Goal: Task Accomplishment & Management: Manage account settings

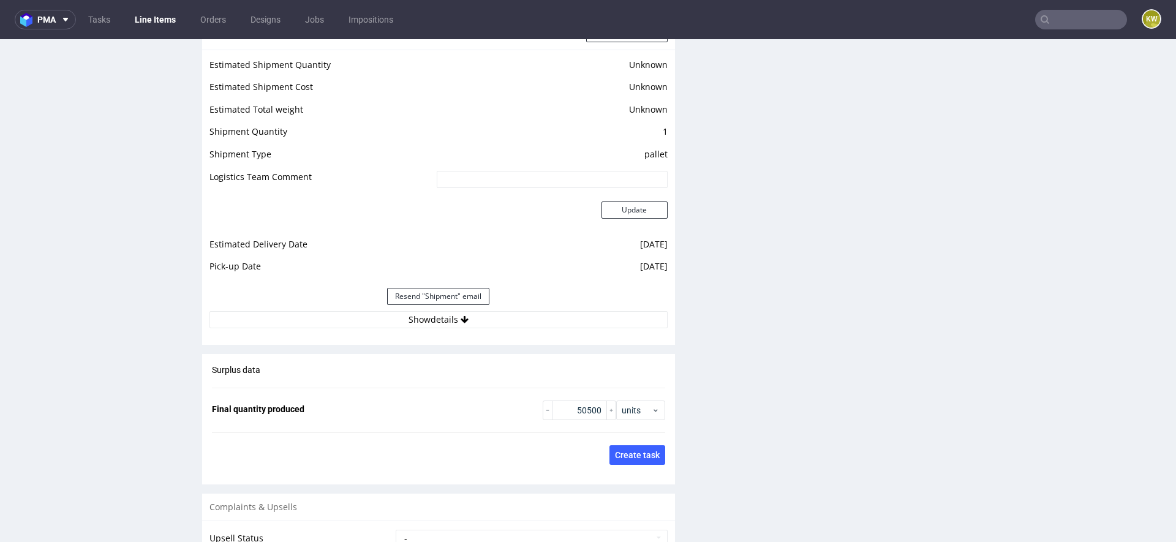
scroll to position [1676, 0]
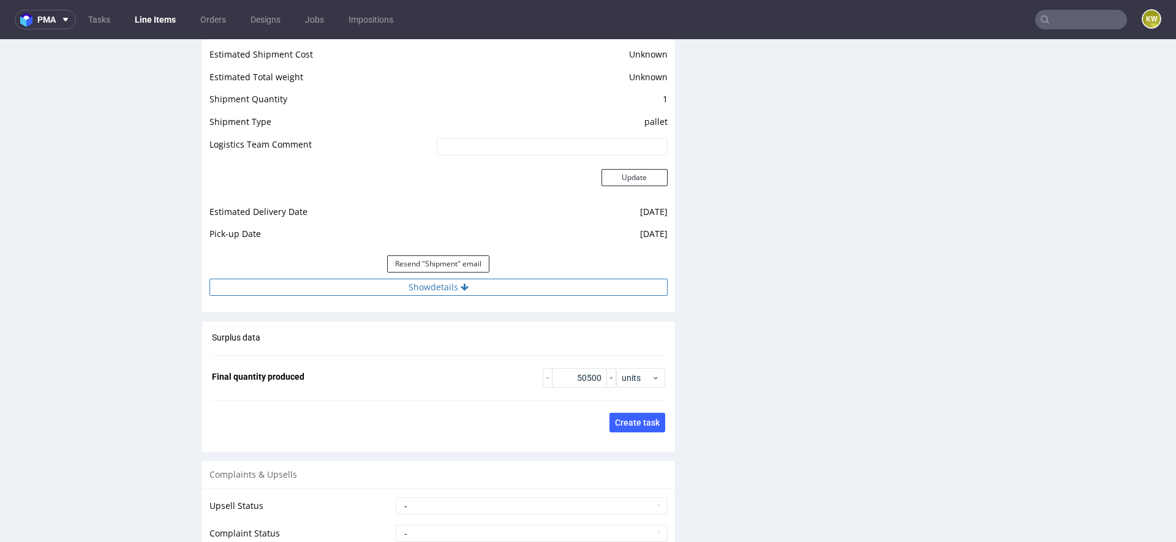
click at [487, 288] on button "Show details" at bounding box center [438, 287] width 458 height 17
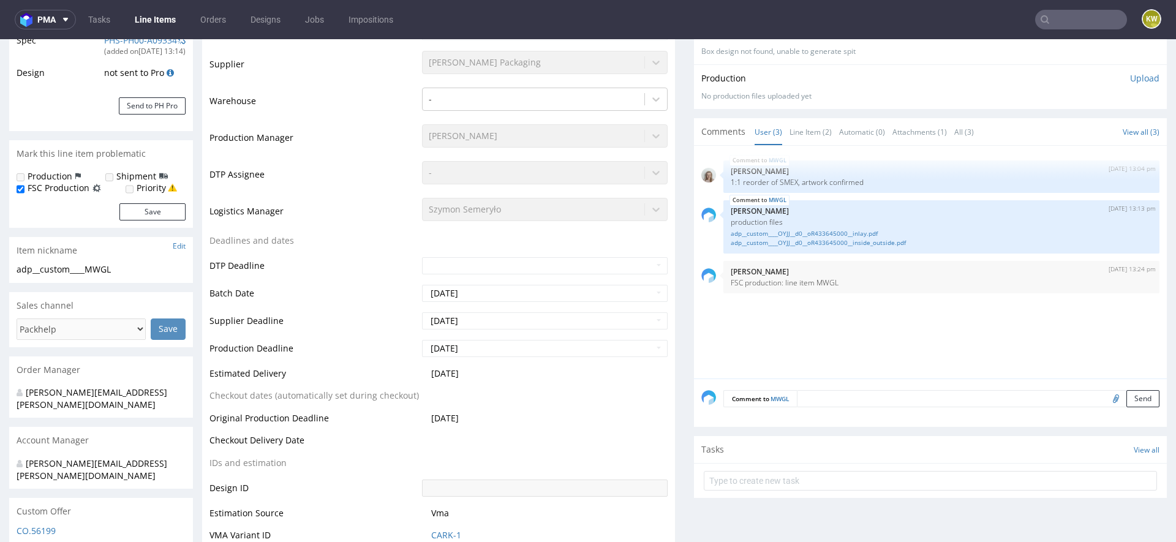
scroll to position [0, 0]
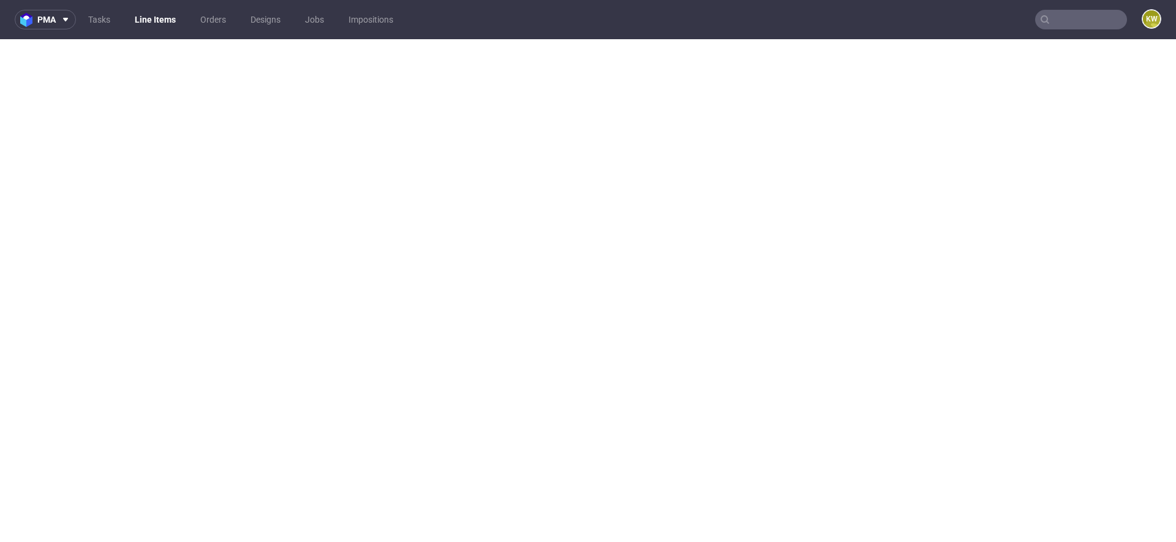
select select "in_progress"
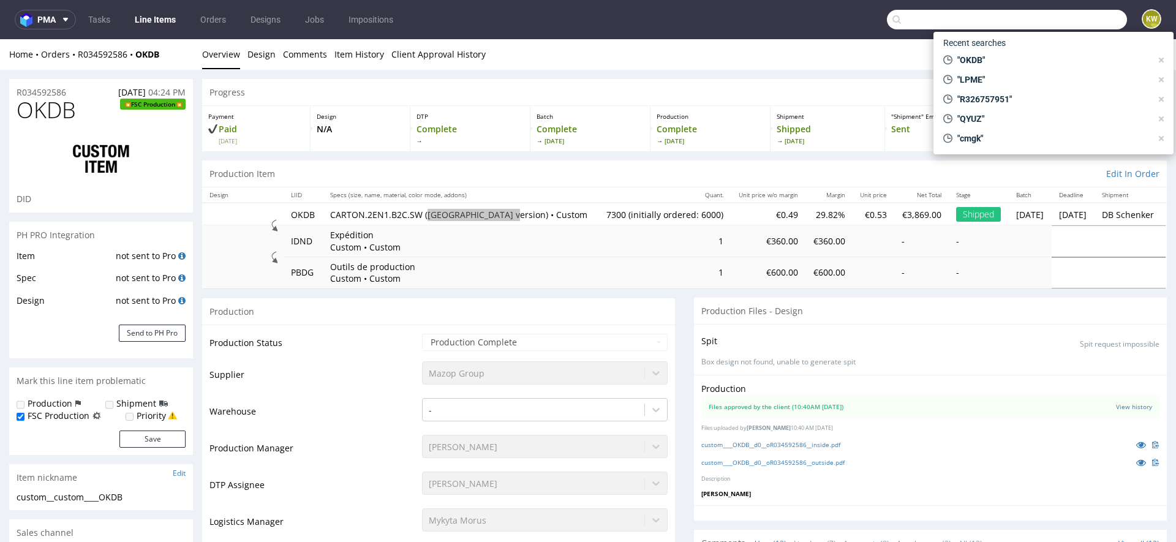
click at [1076, 17] on input "text" at bounding box center [1007, 20] width 240 height 20
paste input "EUGC"
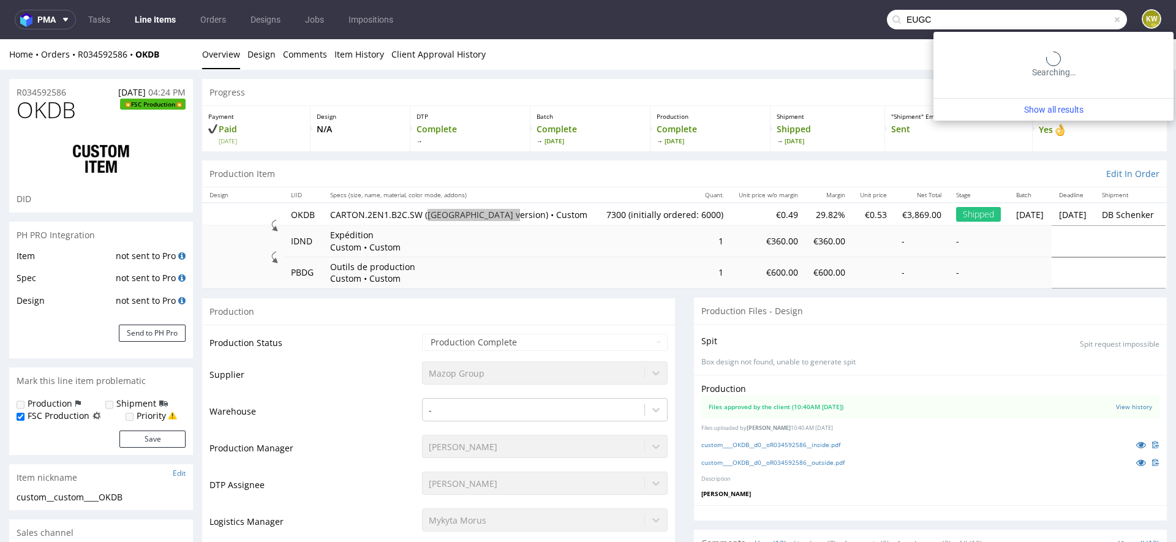
type input "EUGC"
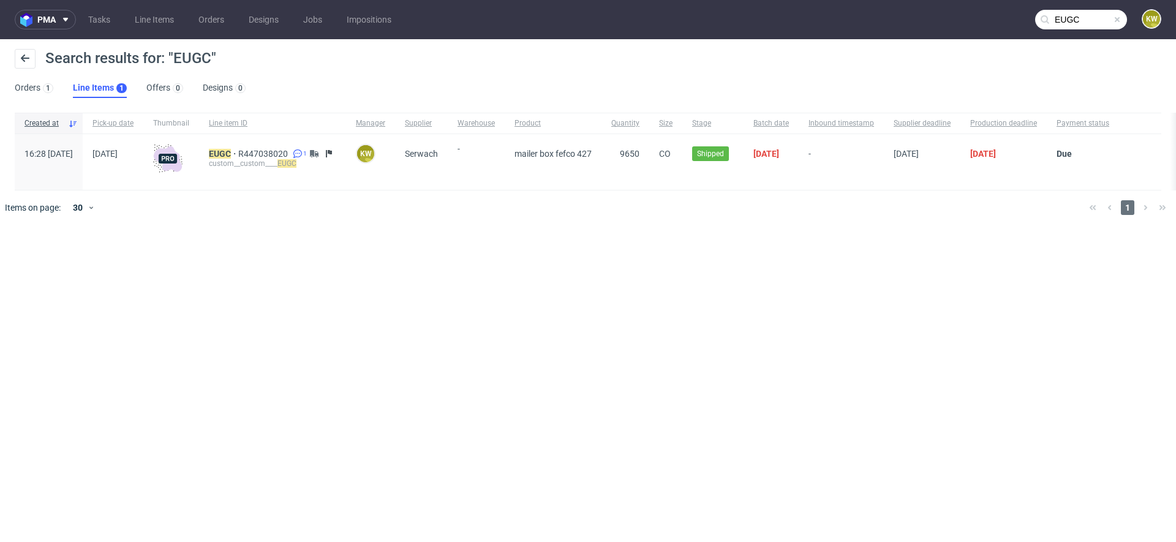
click at [246, 159] on div "custom__custom____ EUGC" at bounding box center [272, 164] width 127 height 10
click at [231, 157] on mark "EUGC" at bounding box center [220, 154] width 22 height 10
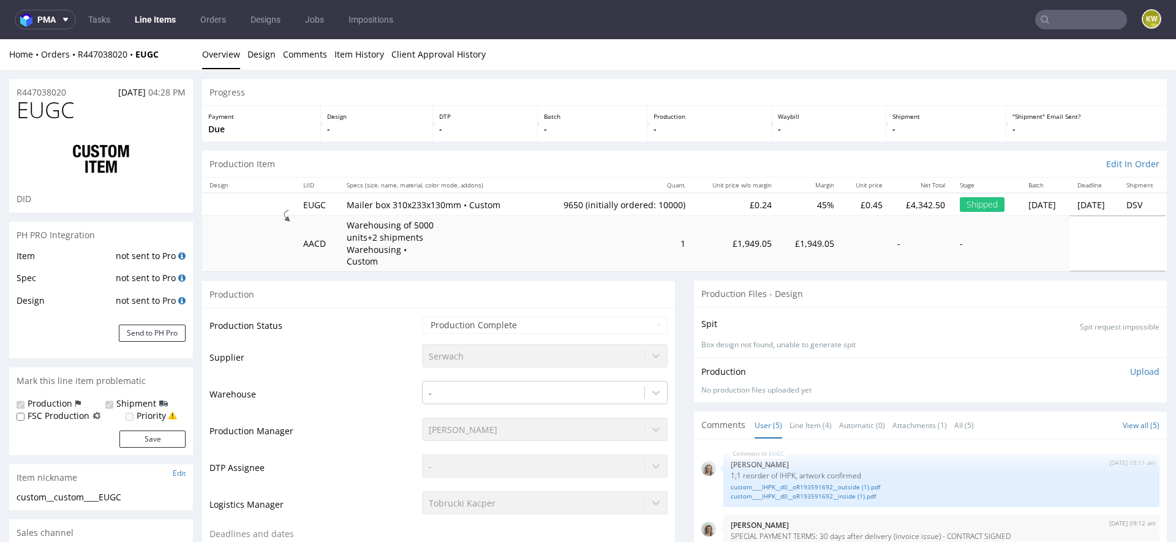
scroll to position [11, 0]
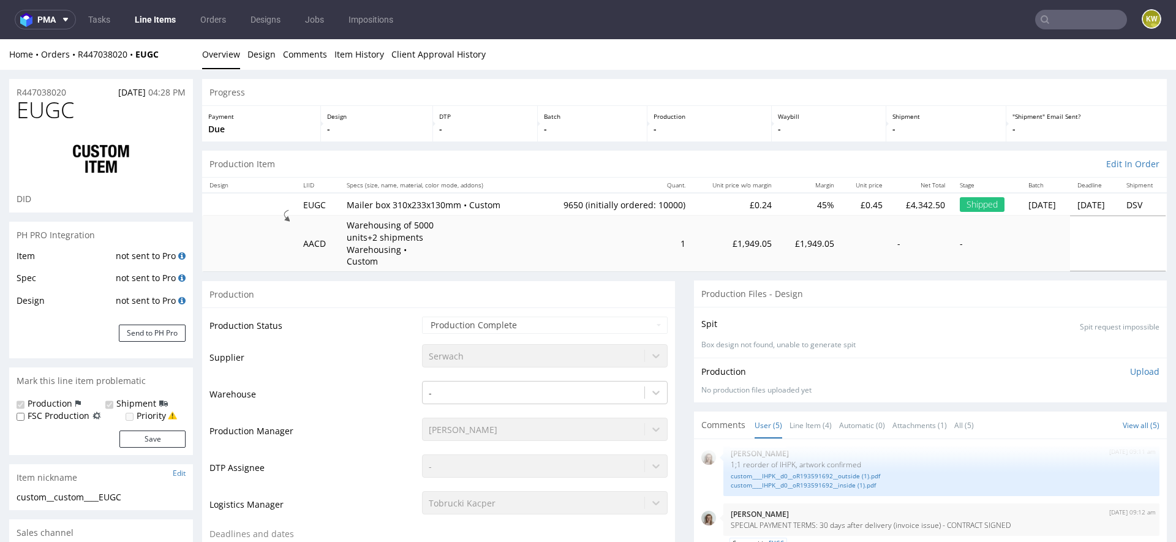
select select "in_progress"
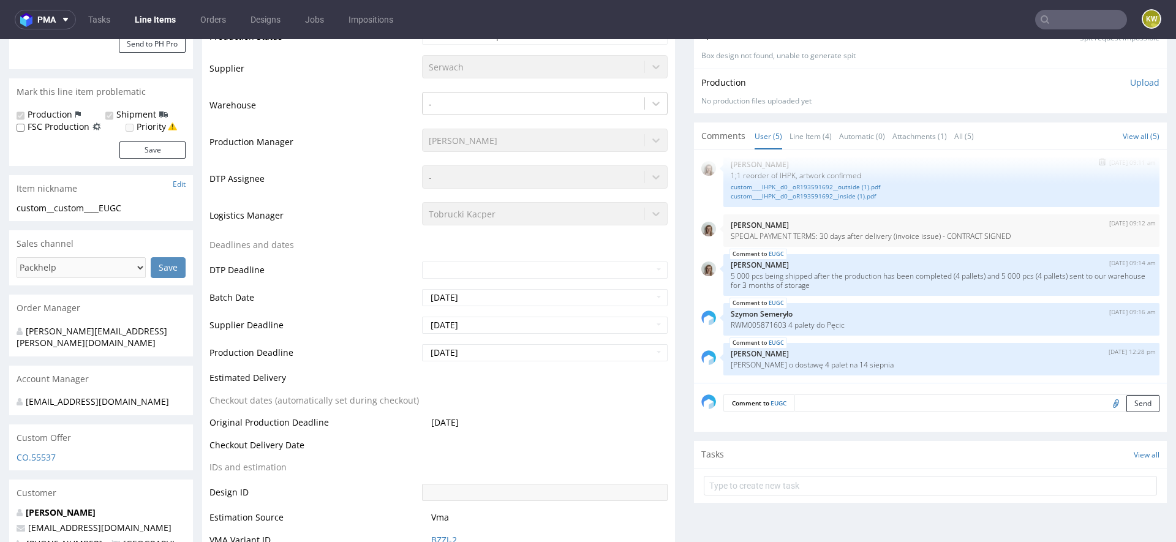
scroll to position [283, 0]
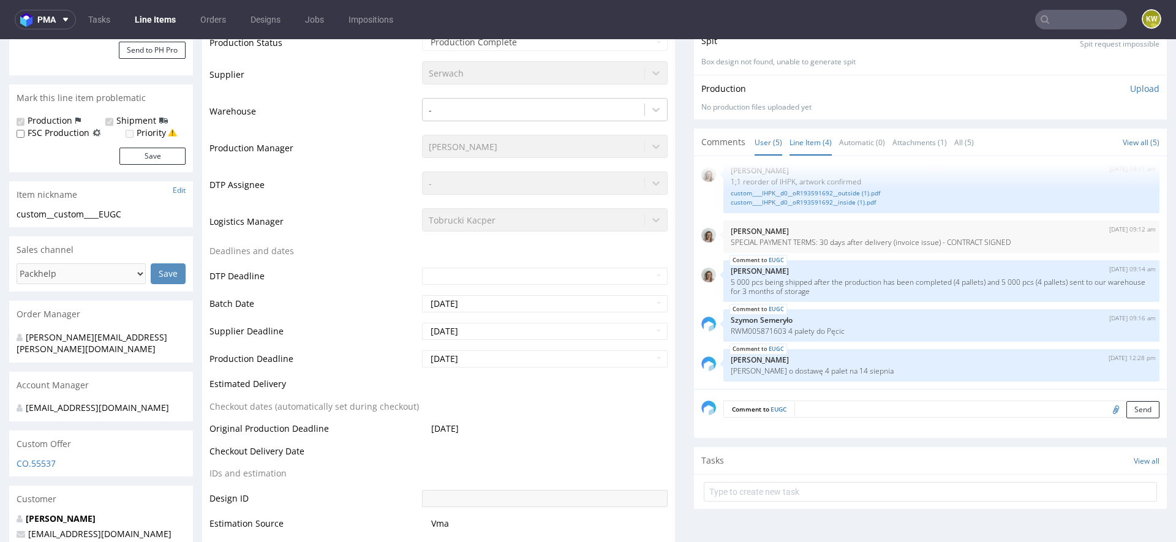
click at [804, 136] on link "Line Item (4)" at bounding box center [811, 142] width 42 height 26
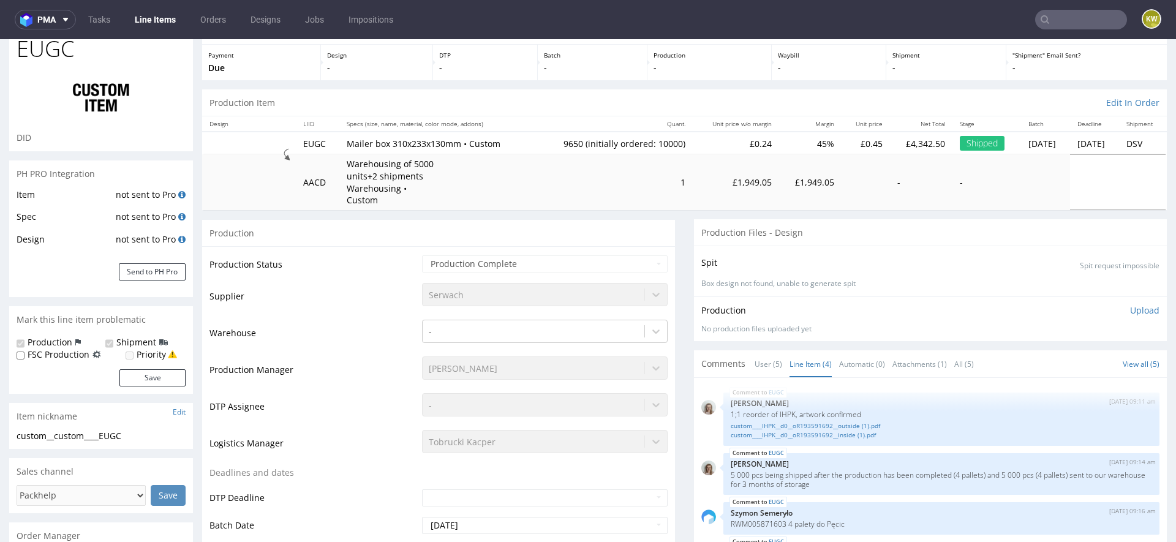
scroll to position [0, 0]
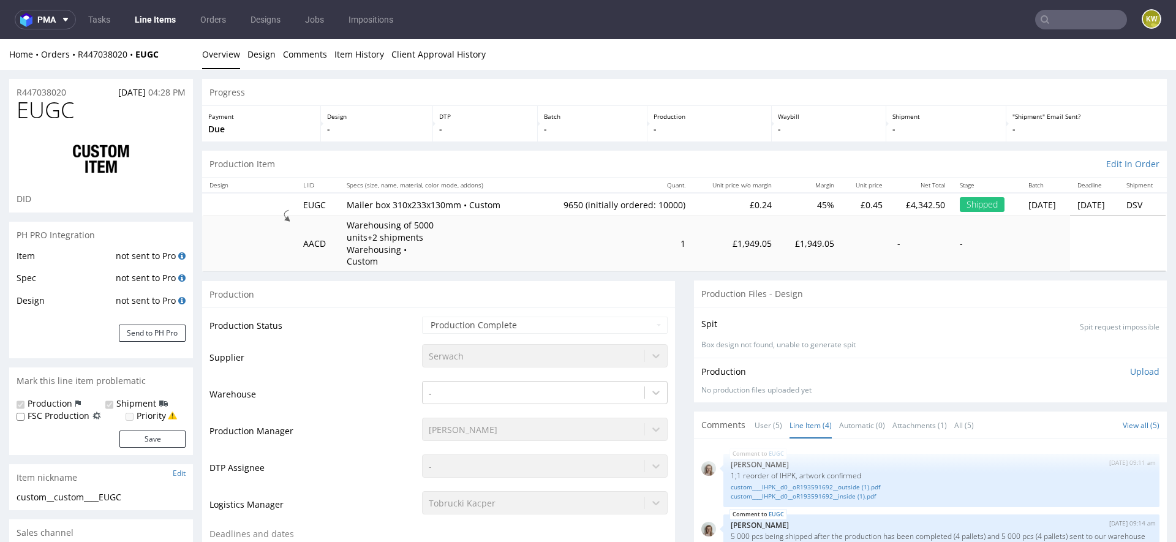
click at [49, 111] on span "EUGC" at bounding box center [46, 110] width 58 height 24
click at [48, 111] on span "EUGC" at bounding box center [46, 110] width 58 height 24
copy span "EUGC"
click at [1038, 21] on input "text" at bounding box center [1081, 20] width 92 height 20
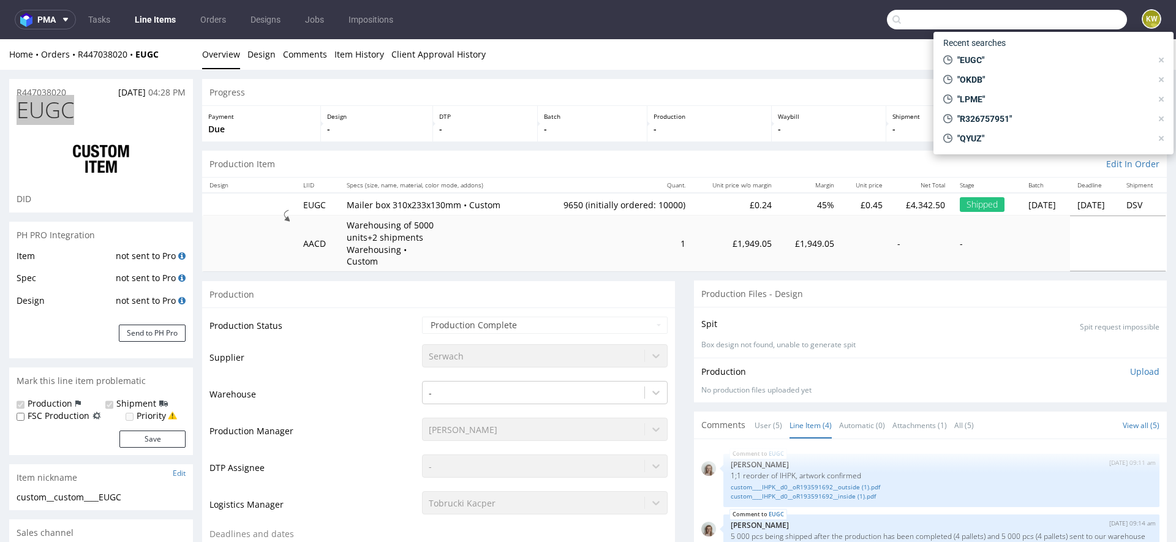
paste input "XIXB"
type input "XIXB"
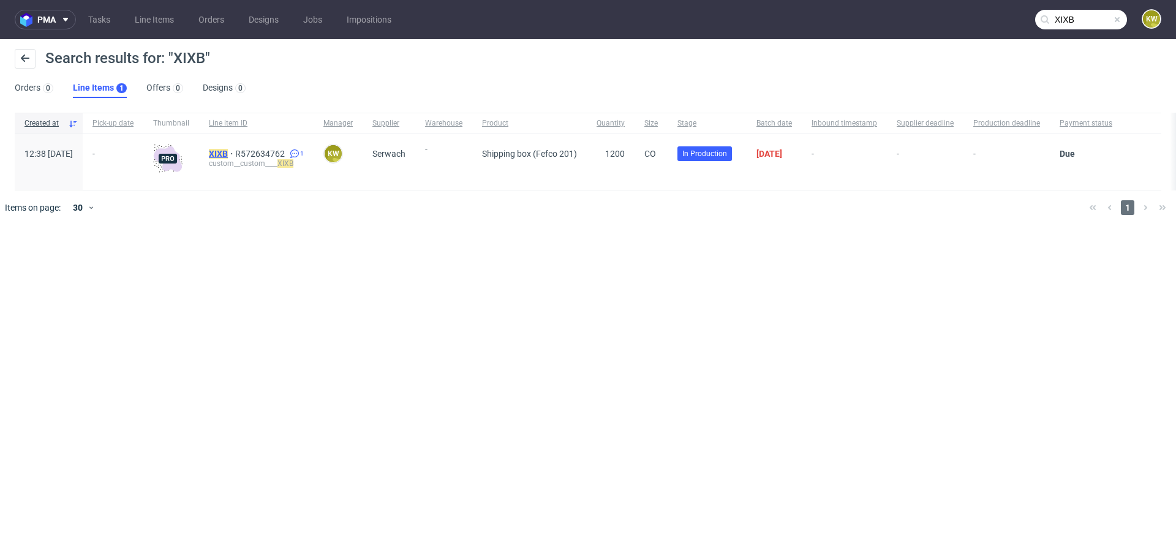
click at [228, 157] on mark "XIXB" at bounding box center [218, 154] width 19 height 10
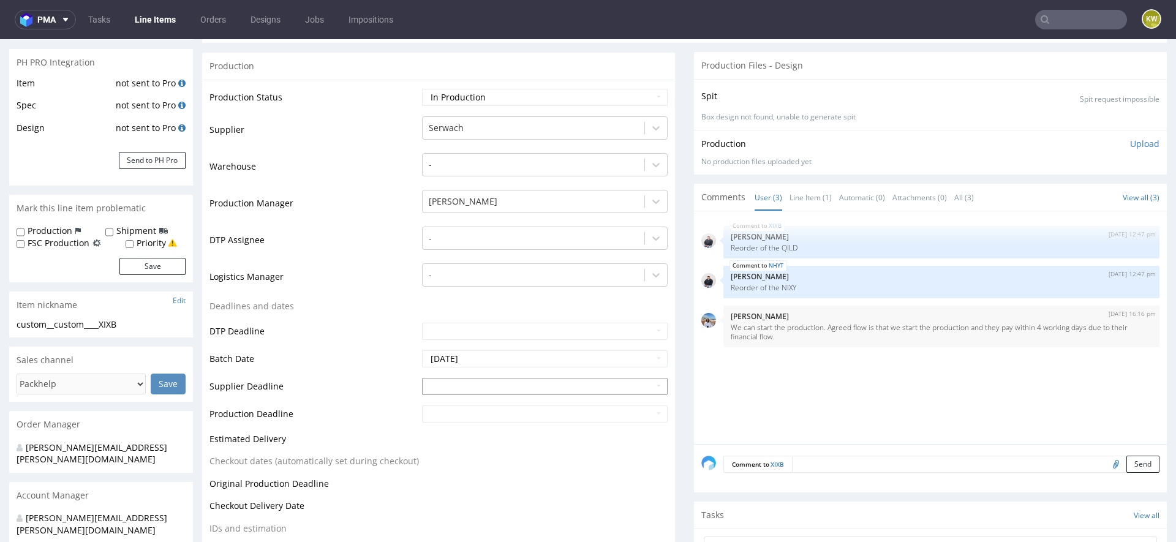
click at [440, 385] on input "text" at bounding box center [545, 386] width 246 height 17
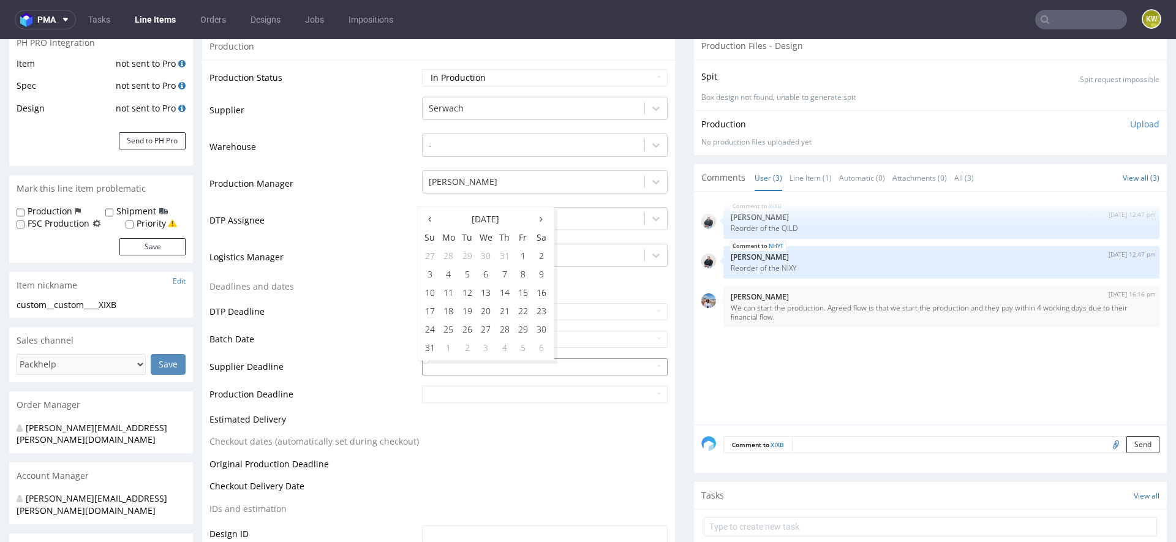
scroll to position [194, 0]
click at [520, 328] on td "29" at bounding box center [523, 327] width 18 height 18
type input "2025-08-29"
click at [475, 395] on input "text" at bounding box center [545, 392] width 246 height 17
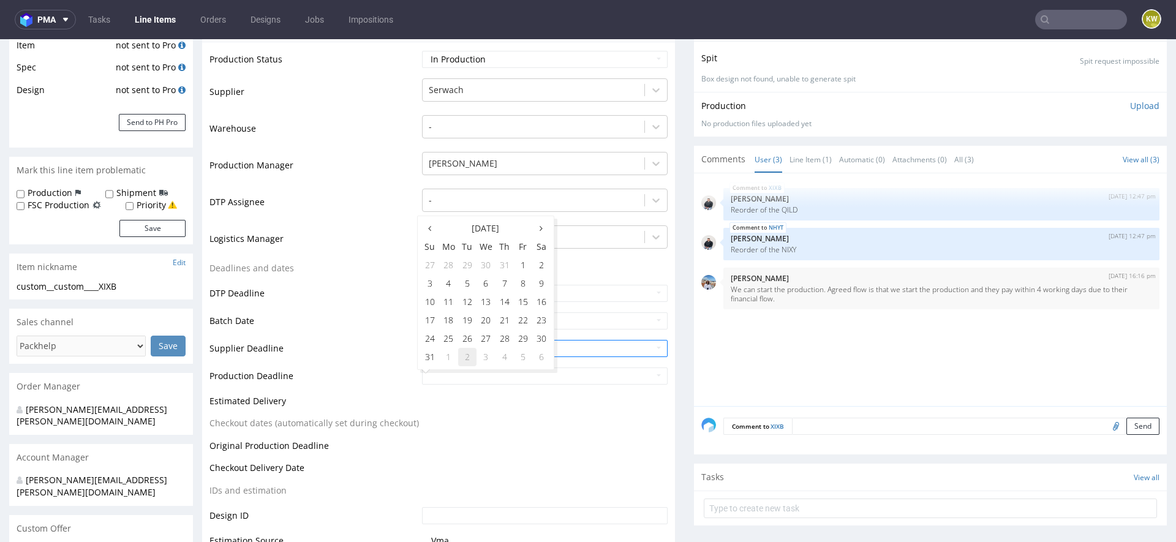
click at [463, 359] on td "2" at bounding box center [467, 357] width 18 height 18
type input "2025-09-02"
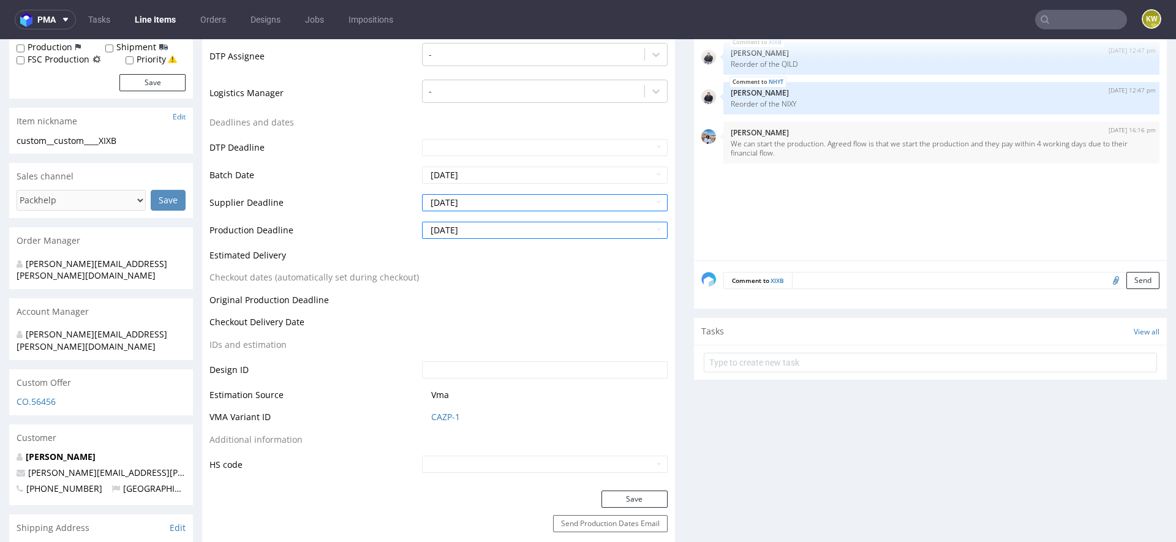
scroll to position [359, 0]
click at [612, 494] on button "Save" at bounding box center [634, 496] width 66 height 17
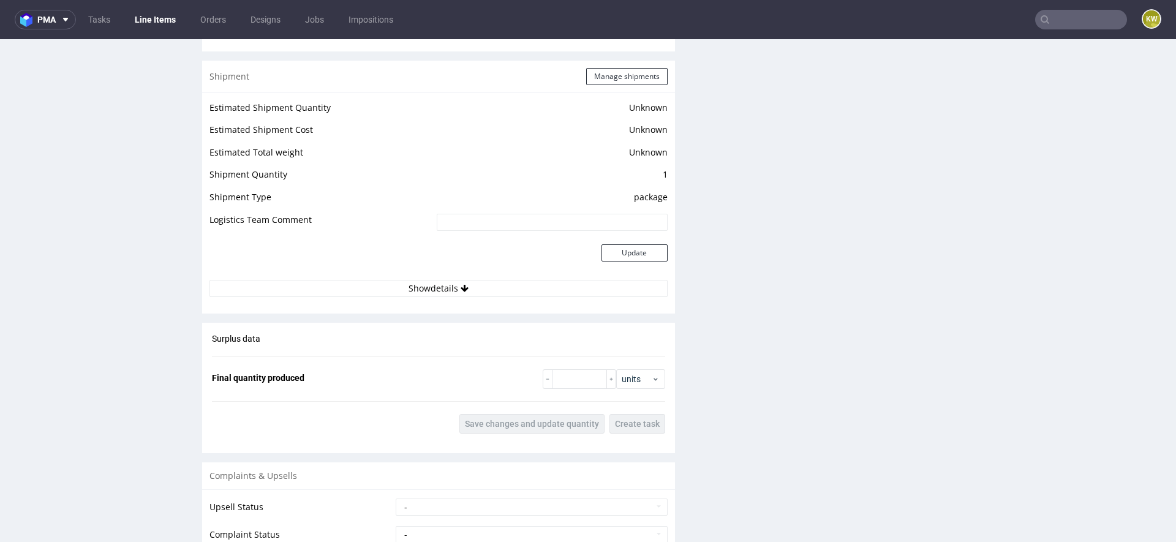
scroll to position [1708, 0]
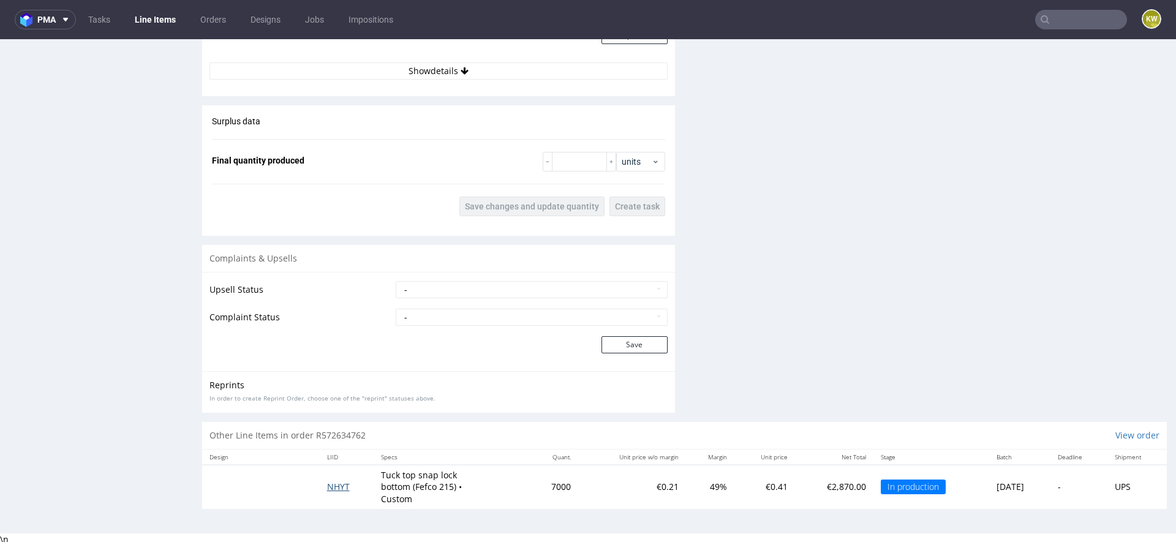
click at [331, 484] on span "NHYT" at bounding box center [338, 487] width 23 height 12
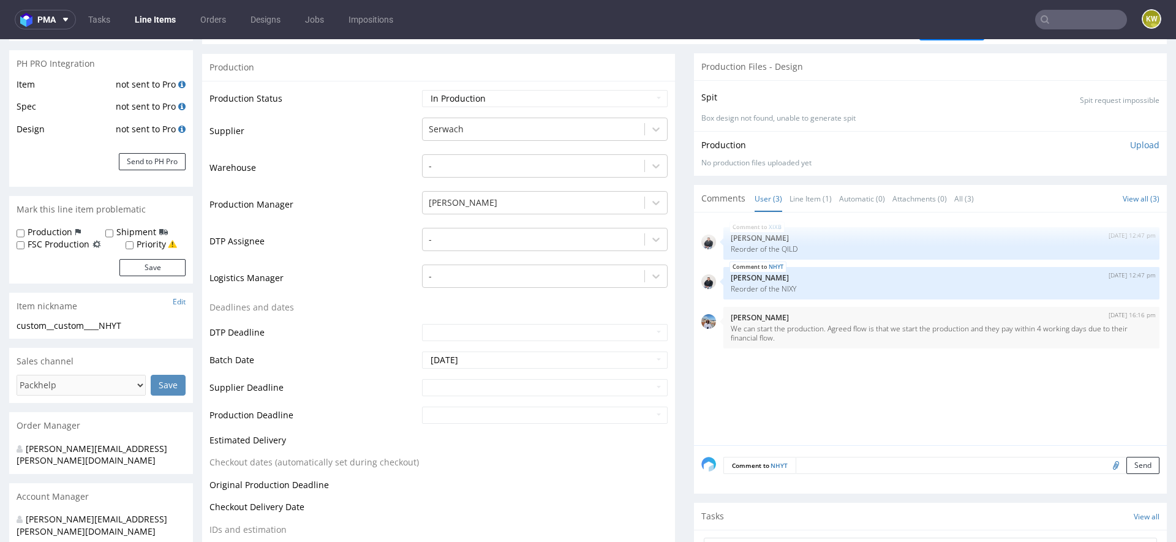
scroll to position [173, 0]
click at [440, 388] on input "text" at bounding box center [545, 386] width 246 height 17
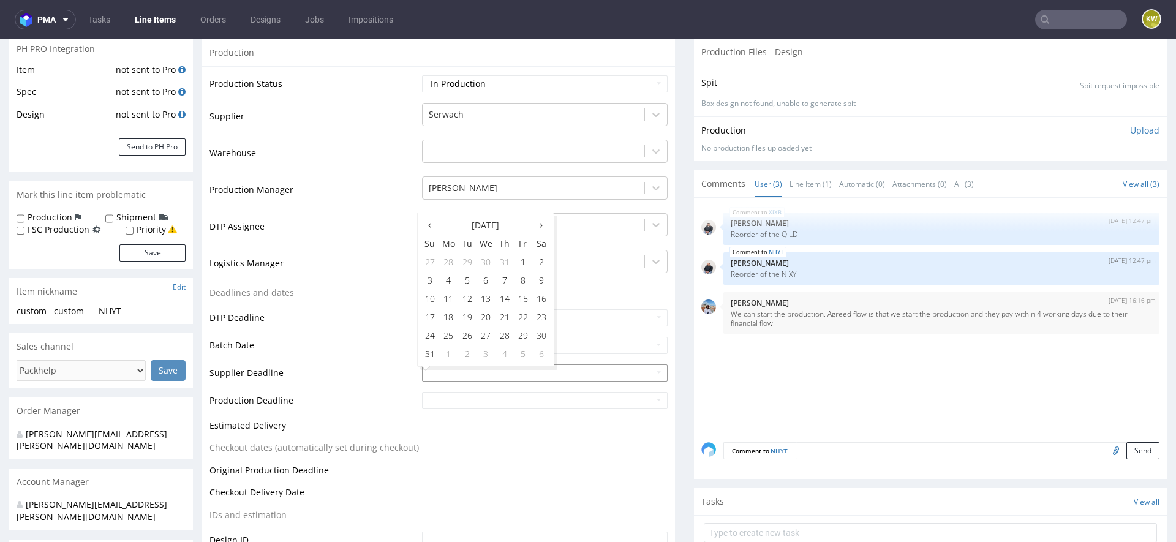
scroll to position [194, 0]
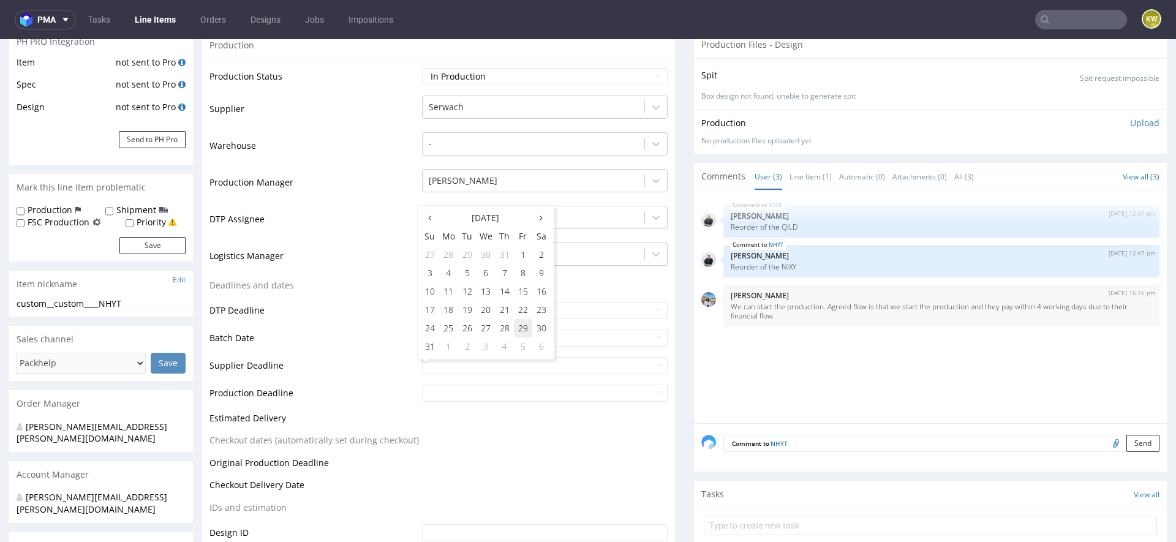
click at [520, 325] on td "29" at bounding box center [523, 328] width 18 height 18
type input "2025-08-29"
click at [462, 392] on input "text" at bounding box center [545, 393] width 246 height 17
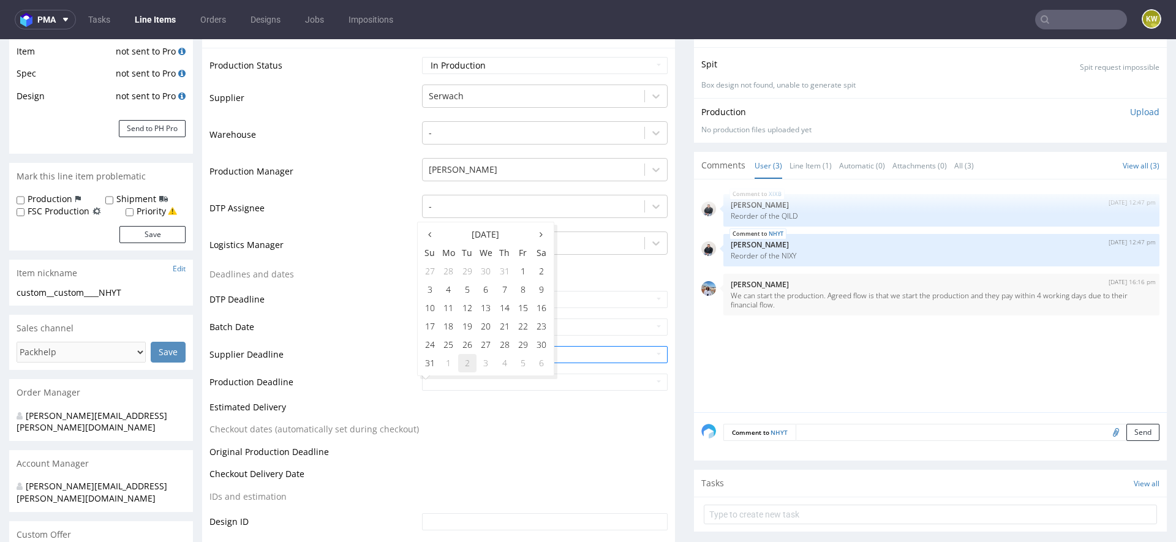
click at [463, 366] on td "2" at bounding box center [467, 363] width 18 height 18
type input "2025-09-02"
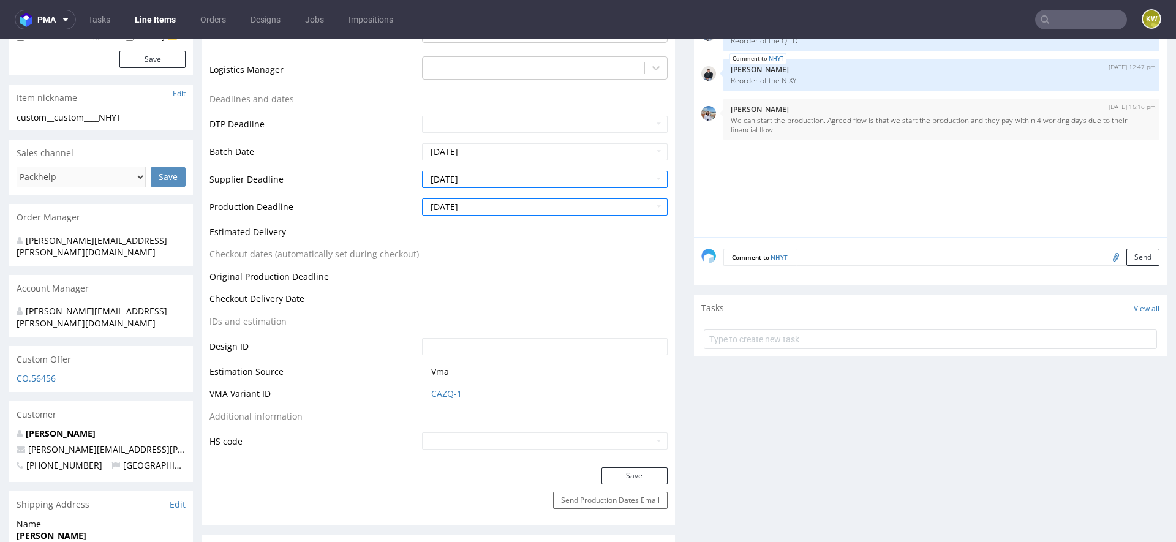
scroll to position [402, 0]
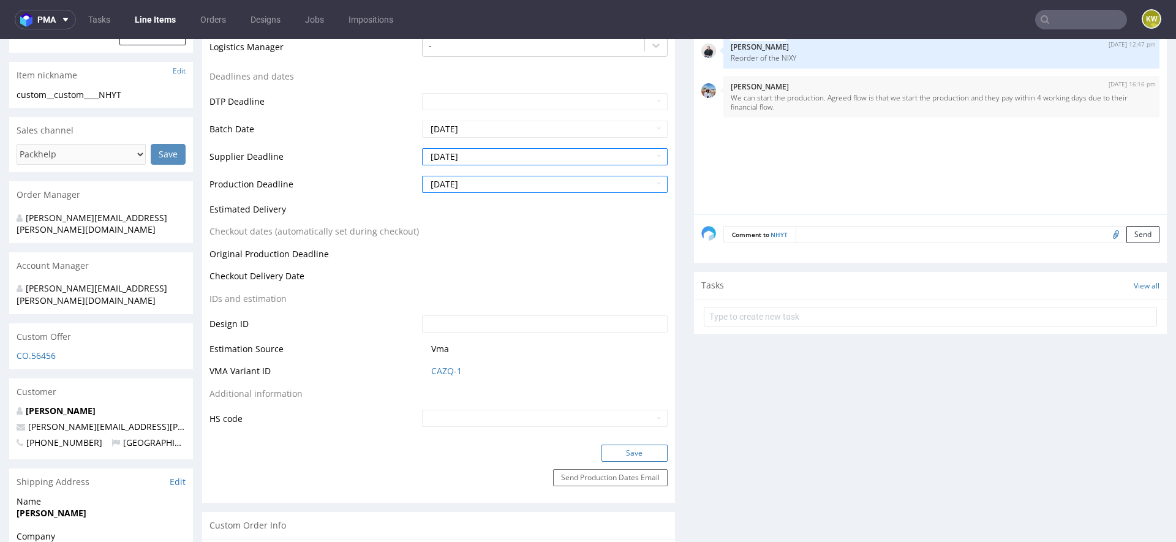
click at [606, 446] on button "Save" at bounding box center [634, 453] width 66 height 17
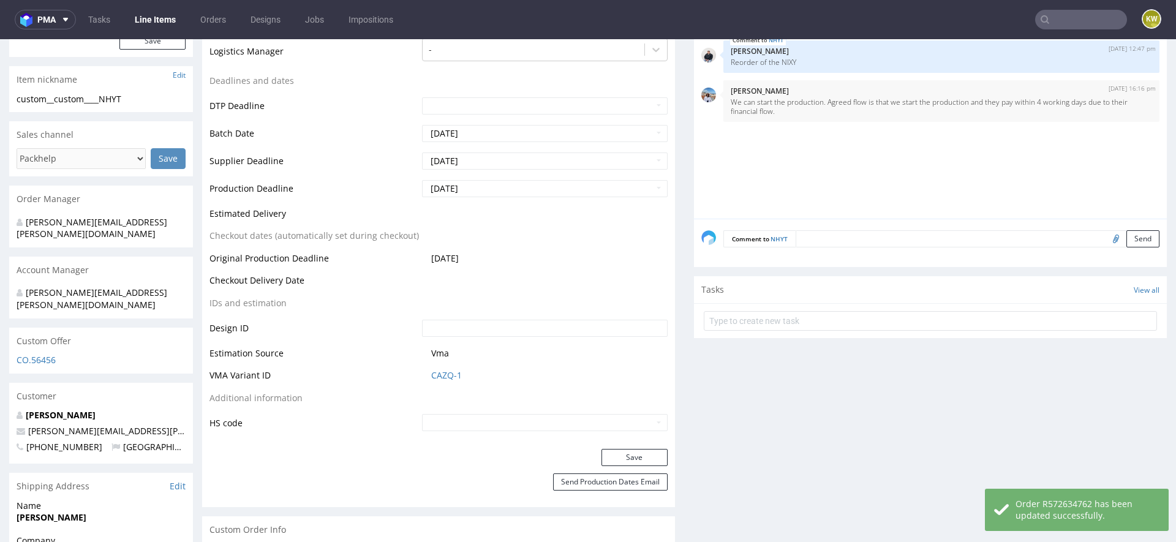
scroll to position [0, 0]
